Goal: Information Seeking & Learning: Learn about a topic

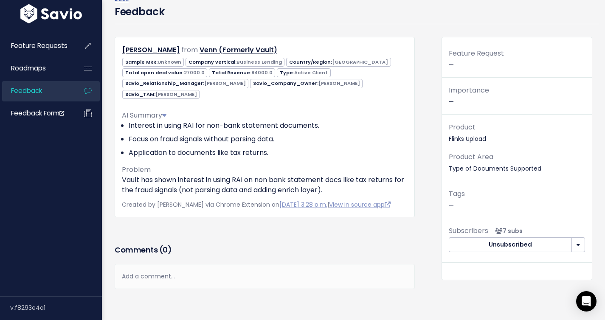
scroll to position [47, 0]
click at [375, 9] on div "Feedback" at bounding box center [357, 13] width 484 height 20
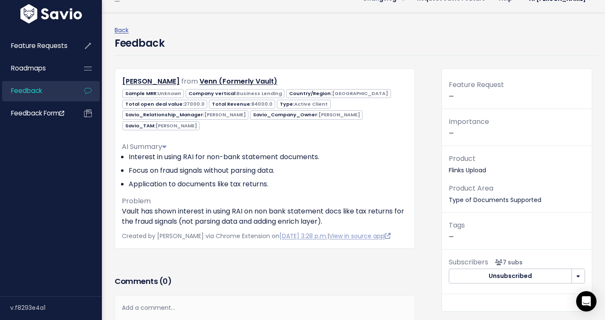
scroll to position [0, 0]
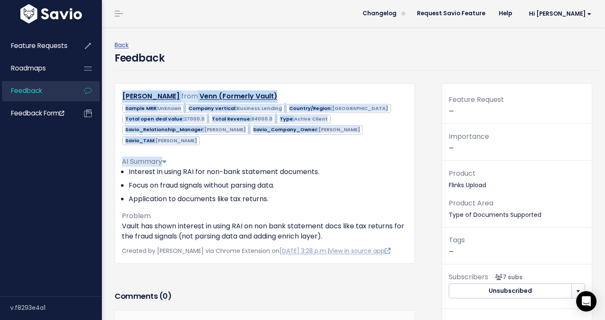
drag, startPoint x: 155, startPoint y: 84, endPoint x: 395, endPoint y: 158, distance: 251.7
click at [394, 158] on div "Back Feedback [PERSON_NAME] from Venn (Formerly Vault) Unknown [GEOGRAPHIC_DATA]" at bounding box center [353, 215] width 490 height 376
click at [410, 131] on div "[PERSON_NAME] from Venn (Formerly Vault) Sample MRR: Unknown Business Lending" at bounding box center [265, 173] width 300 height 180
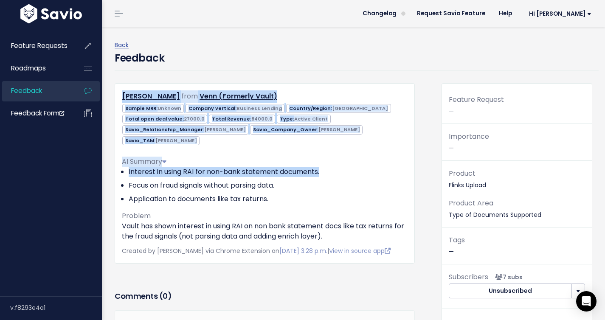
drag, startPoint x: 380, startPoint y: 166, endPoint x: 309, endPoint y: 71, distance: 119.2
click at [309, 71] on div "Back Feedback [PERSON_NAME] from Venn (Formerly Vault) Unknown [GEOGRAPHIC_DATA]" at bounding box center [353, 215] width 490 height 376
click at [309, 71] on div "Back Feedback" at bounding box center [357, 55] width 484 height 56
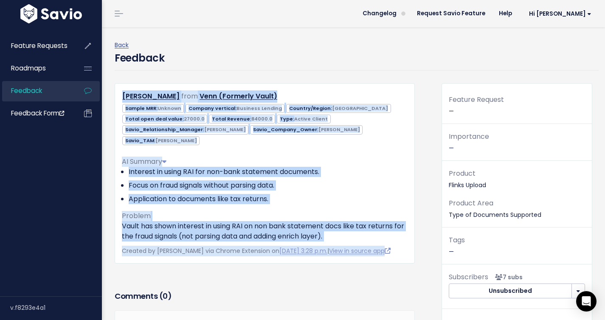
drag, startPoint x: 310, startPoint y: 65, endPoint x: 401, endPoint y: 260, distance: 215.9
click at [401, 260] on div "Back Feedback [PERSON_NAME] from Venn (Formerly Vault) Unknown [GEOGRAPHIC_DATA]" at bounding box center [353, 215] width 490 height 376
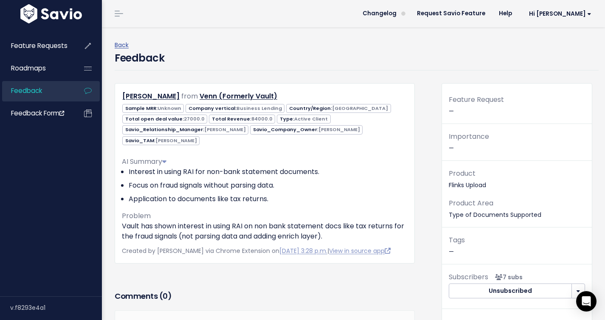
click at [408, 302] on h3 "Comments ( 0 )" at bounding box center [265, 296] width 300 height 12
